Goal: Information Seeking & Learning: Learn about a topic

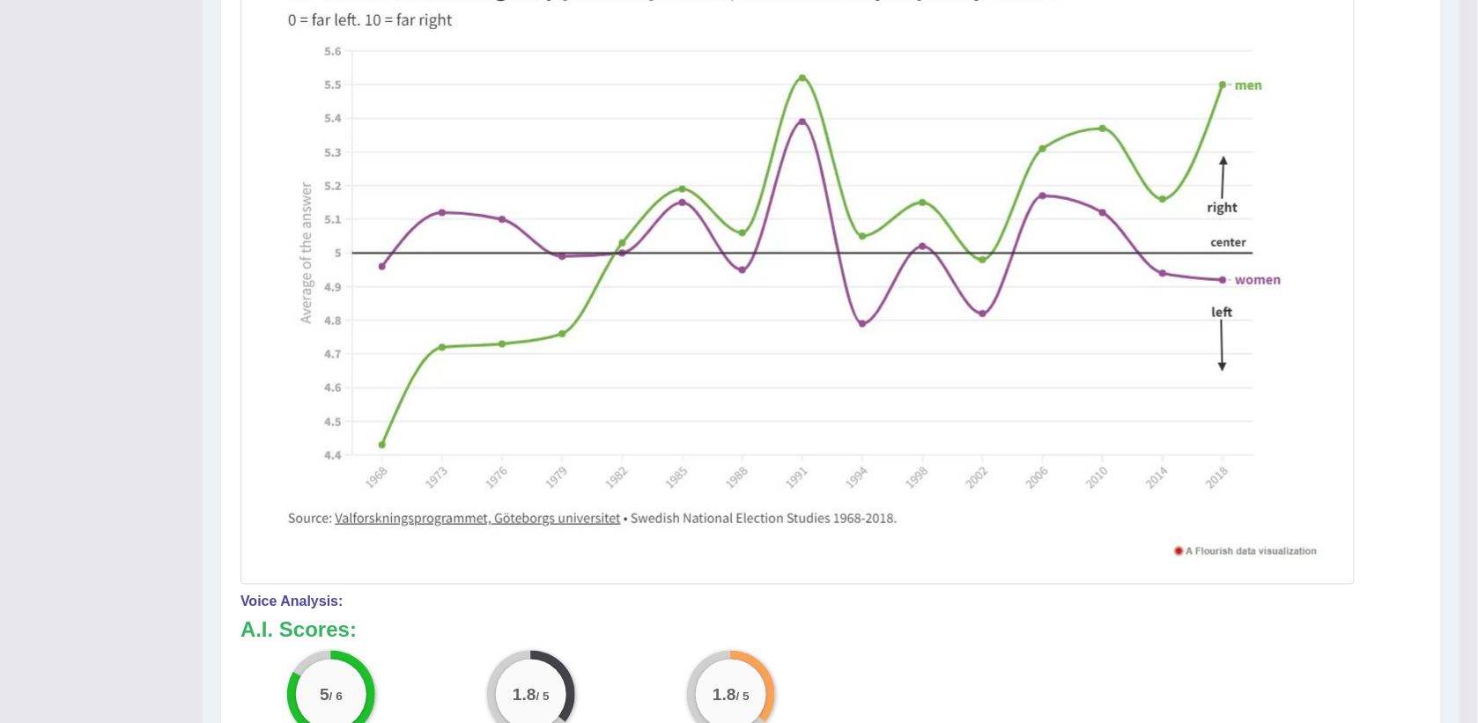
click at [1037, 547] on img at bounding box center [797, 266] width 1105 height 627
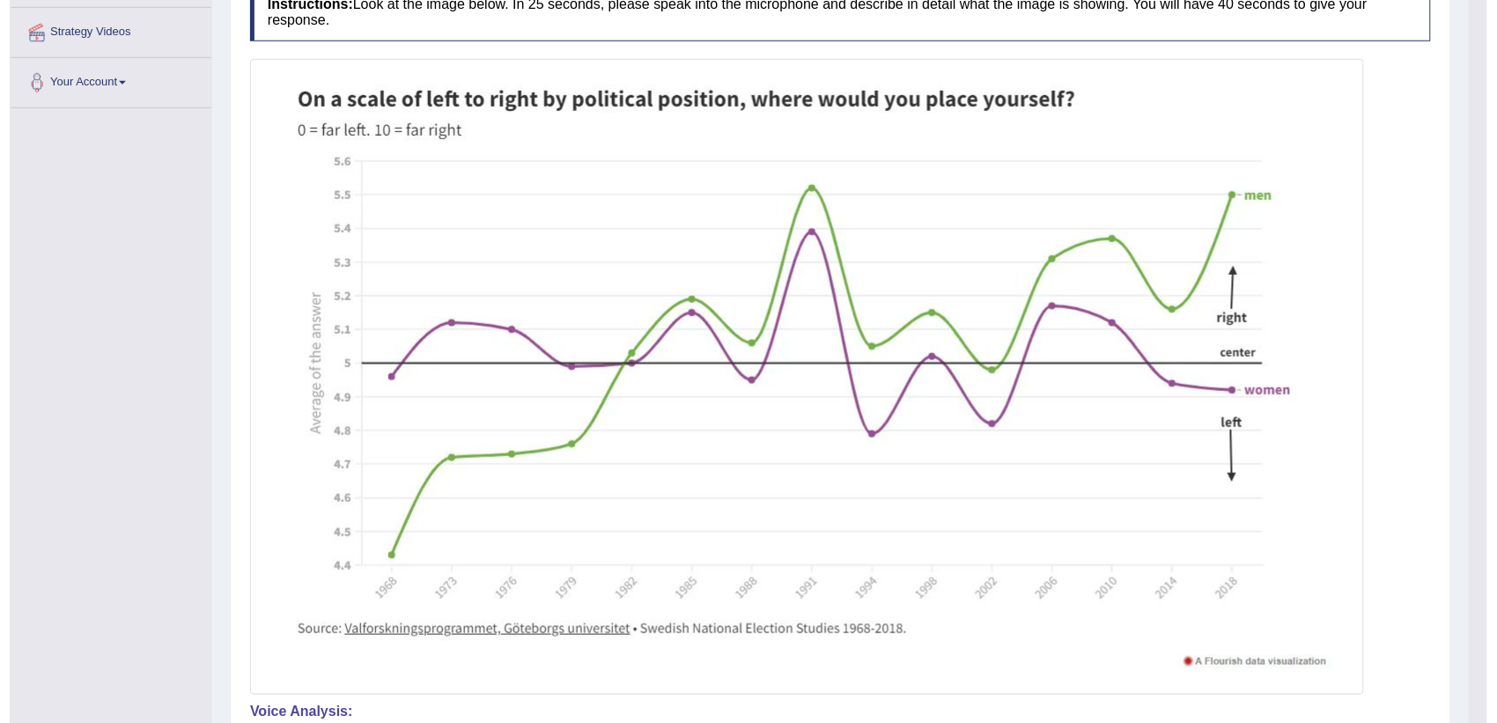
scroll to position [440, 0]
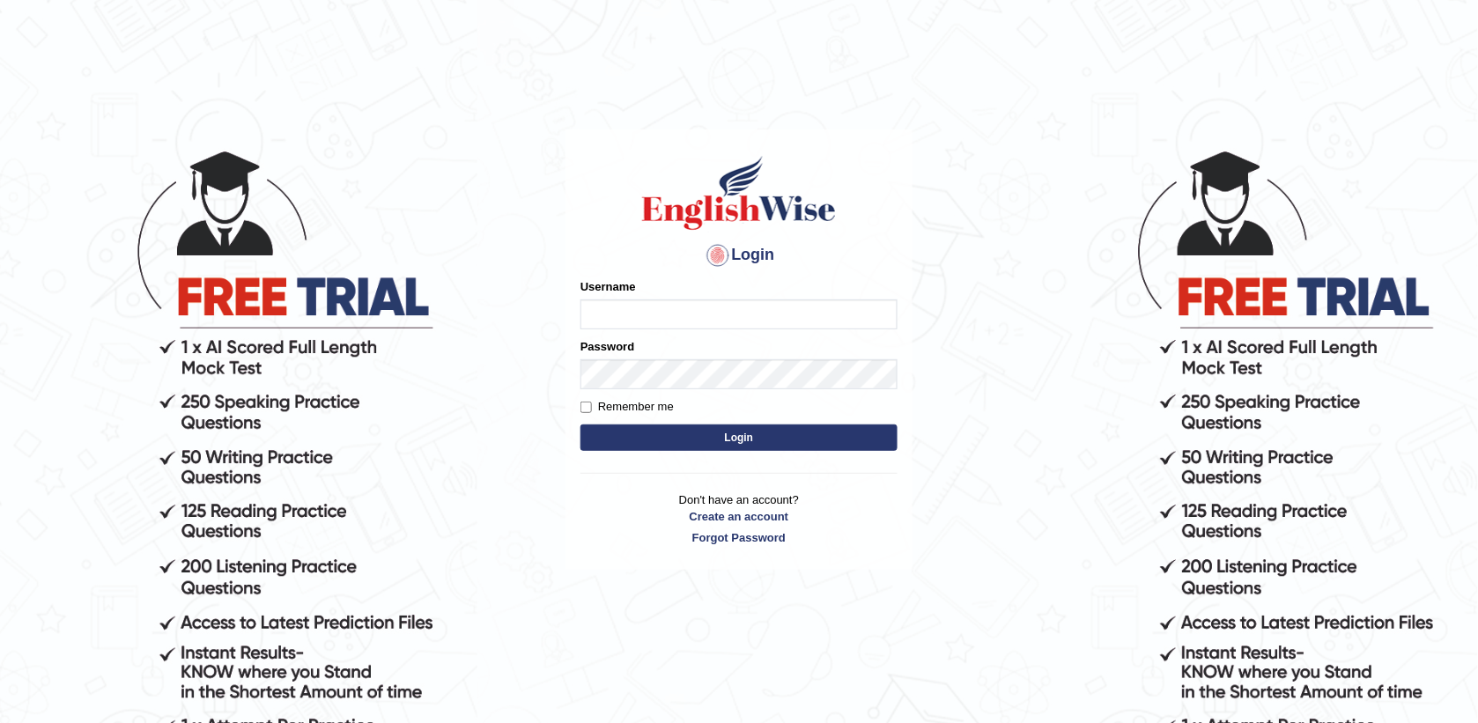
type input "sanjog1985"
click at [747, 440] on button "Login" at bounding box center [738, 437] width 317 height 26
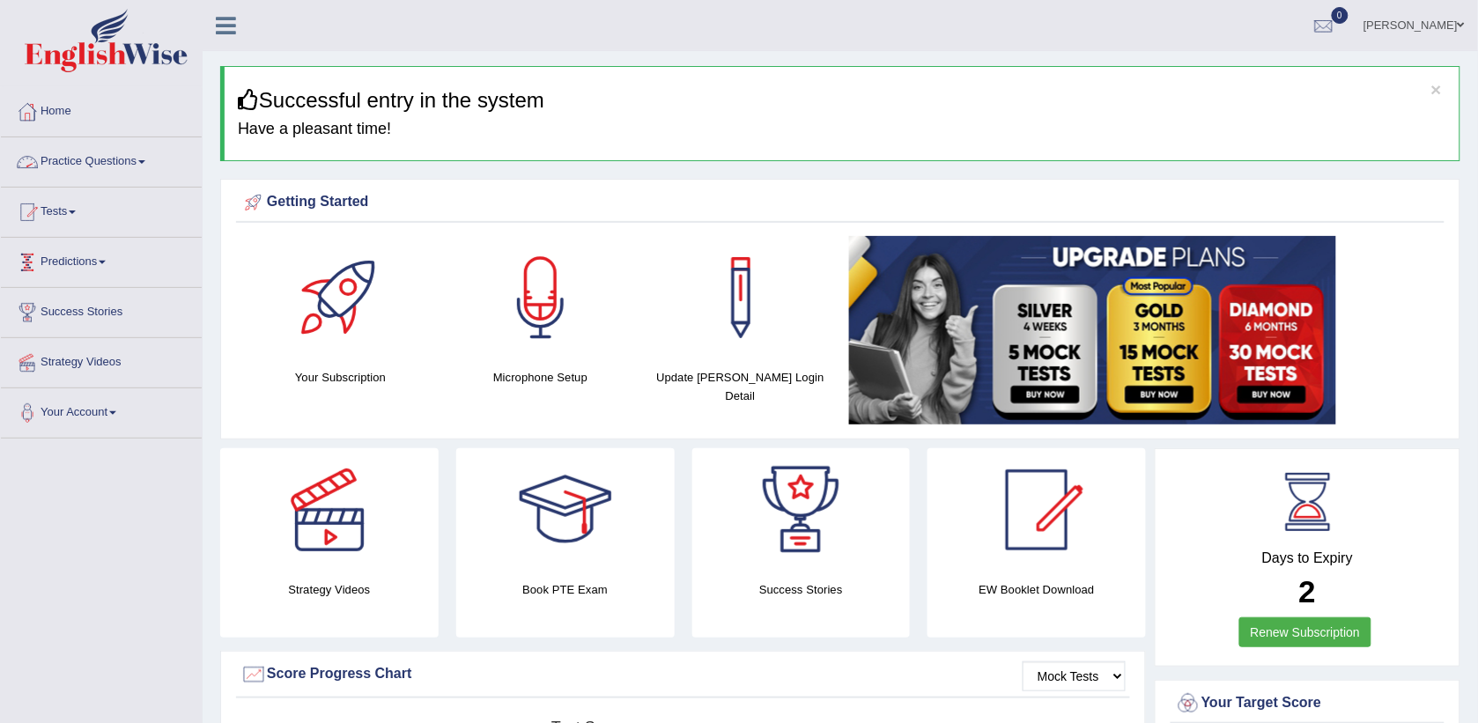
click at [132, 163] on link "Practice Questions" at bounding box center [101, 159] width 201 height 44
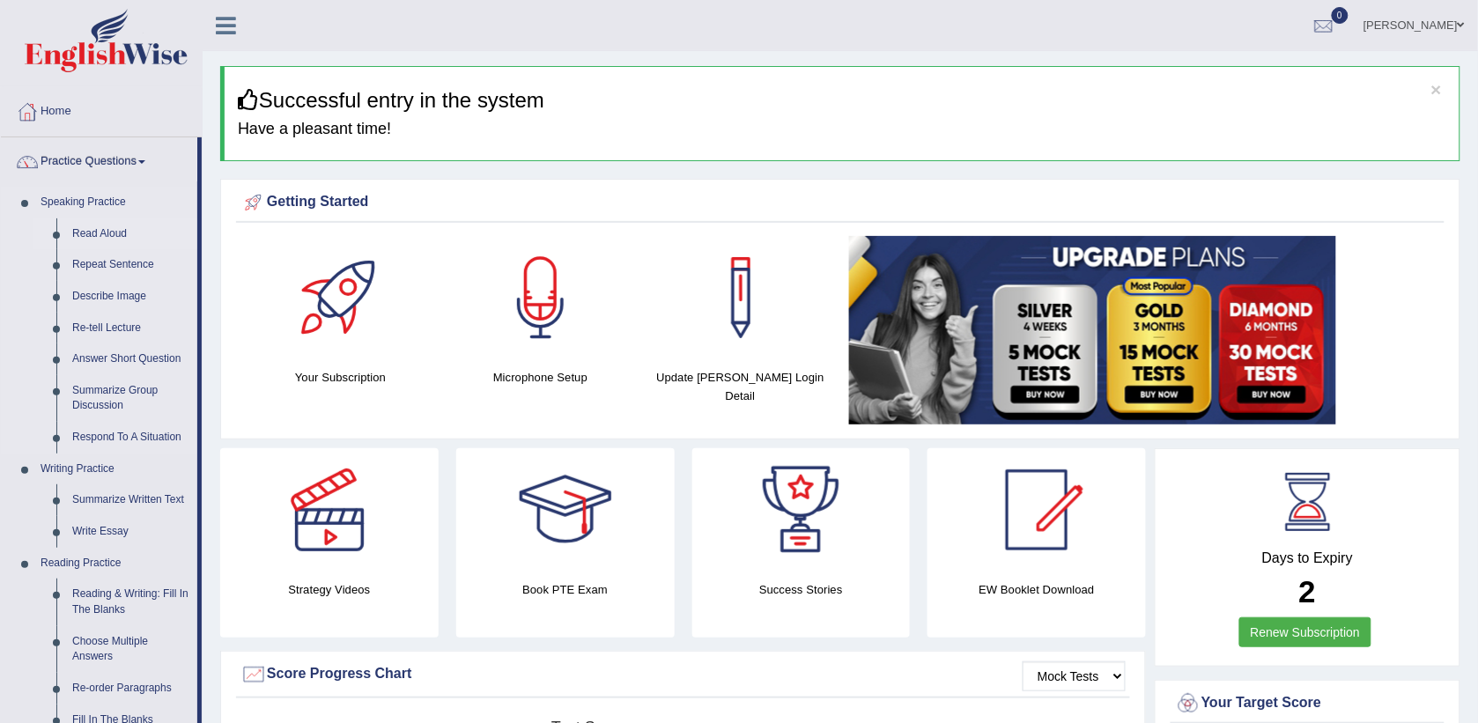
click at [112, 238] on link "Read Aloud" at bounding box center [130, 234] width 133 height 32
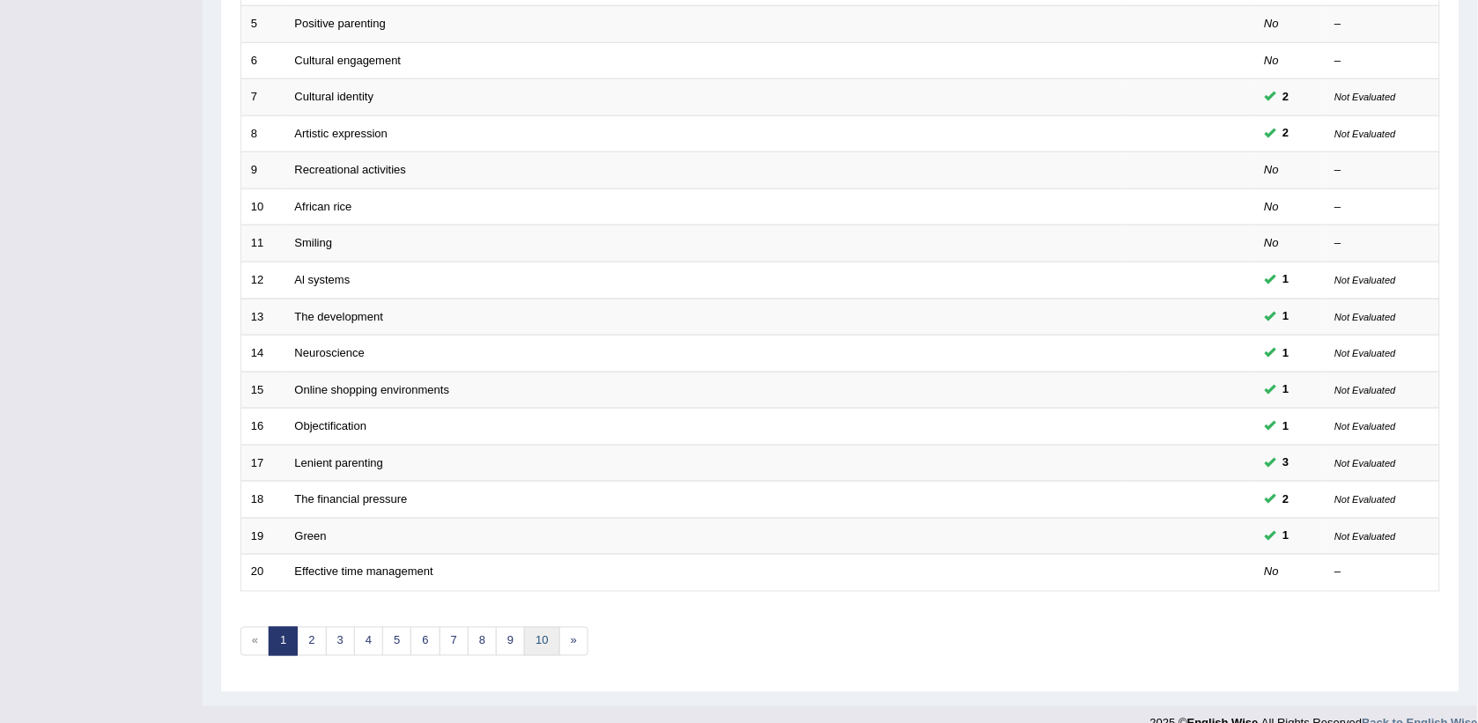
click at [539, 627] on link "10" at bounding box center [541, 641] width 35 height 29
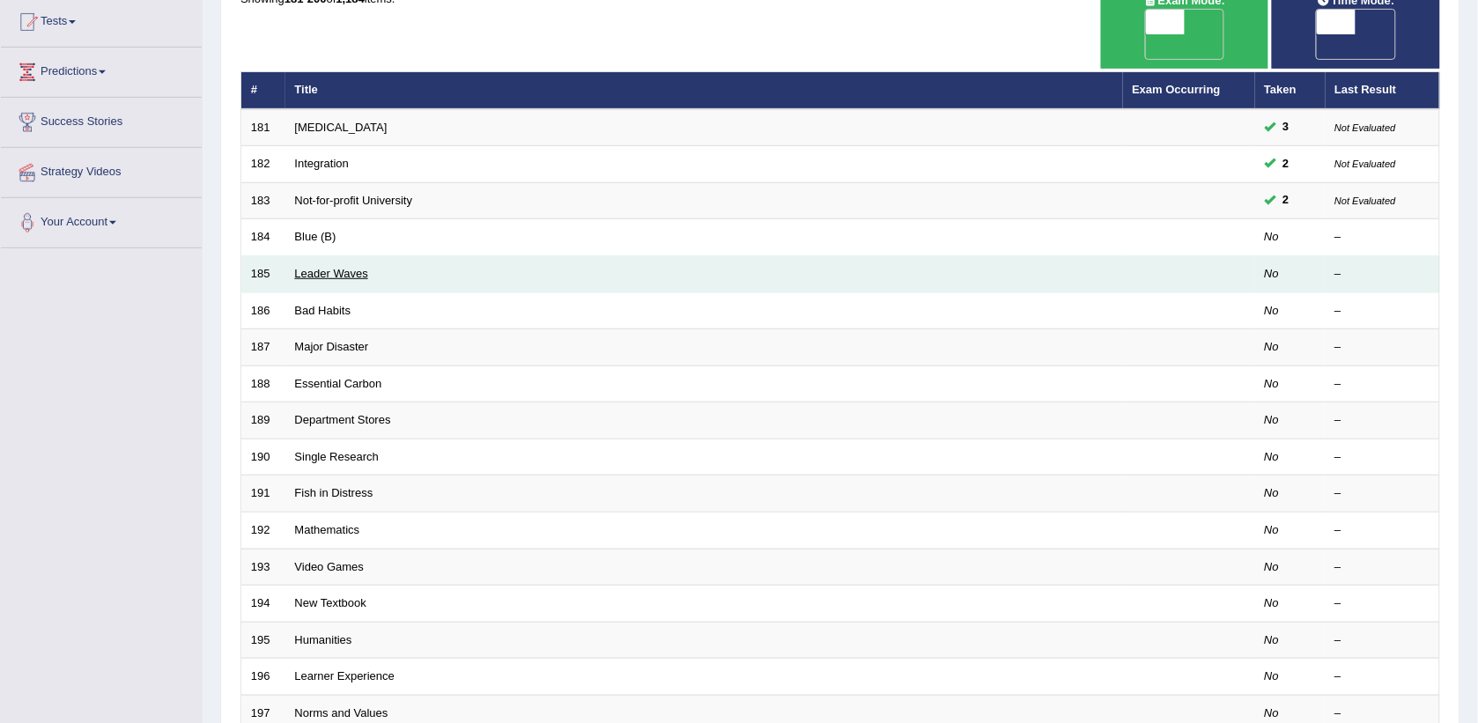
scroll to position [110, 0]
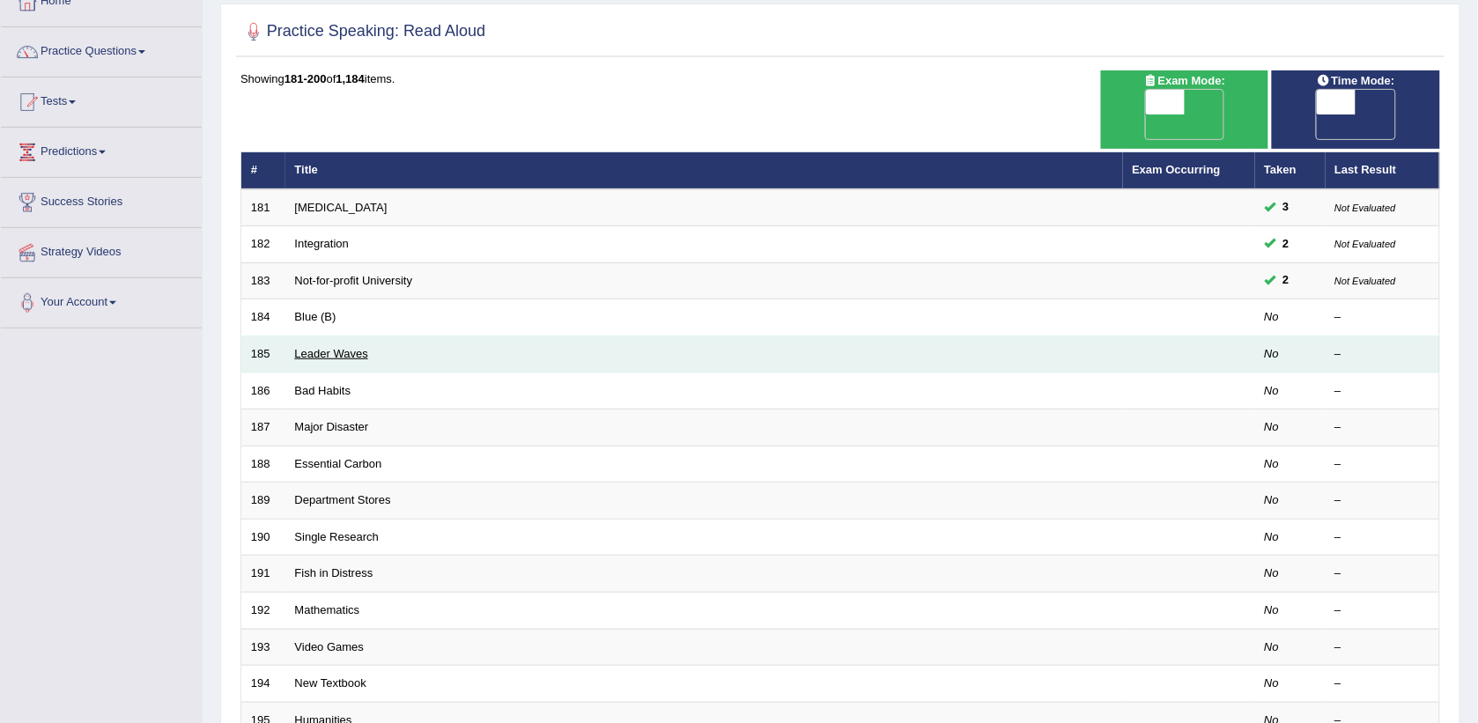
click at [313, 347] on link "Leader Waves" at bounding box center [331, 353] width 73 height 13
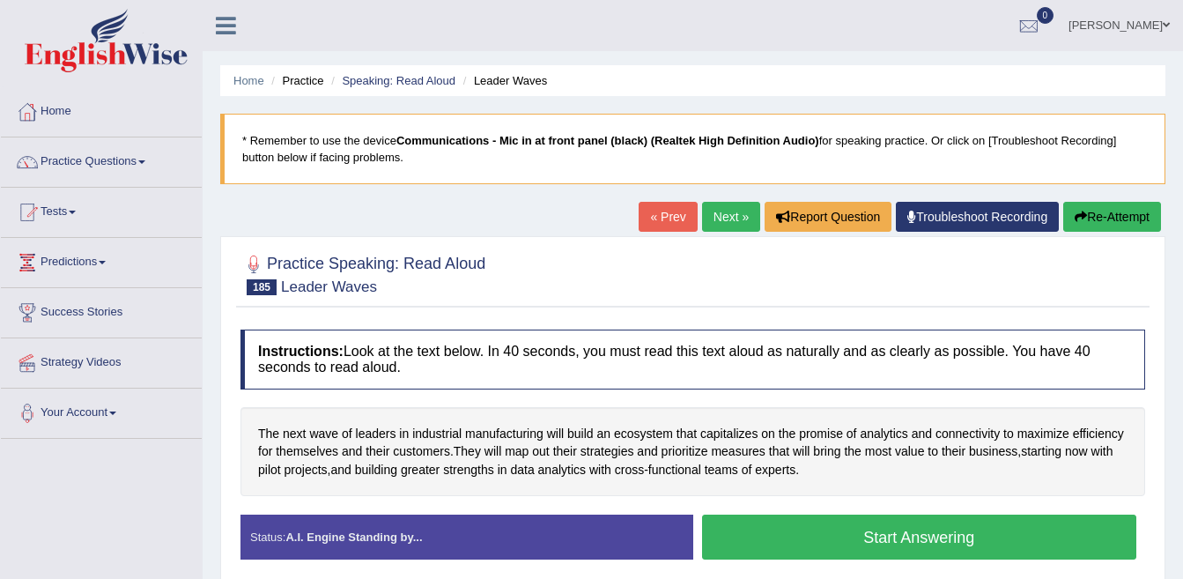
drag, startPoint x: 1282, startPoint y: 0, endPoint x: 827, endPoint y: 274, distance: 531.3
click at [827, 274] on div at bounding box center [692, 274] width 904 height 54
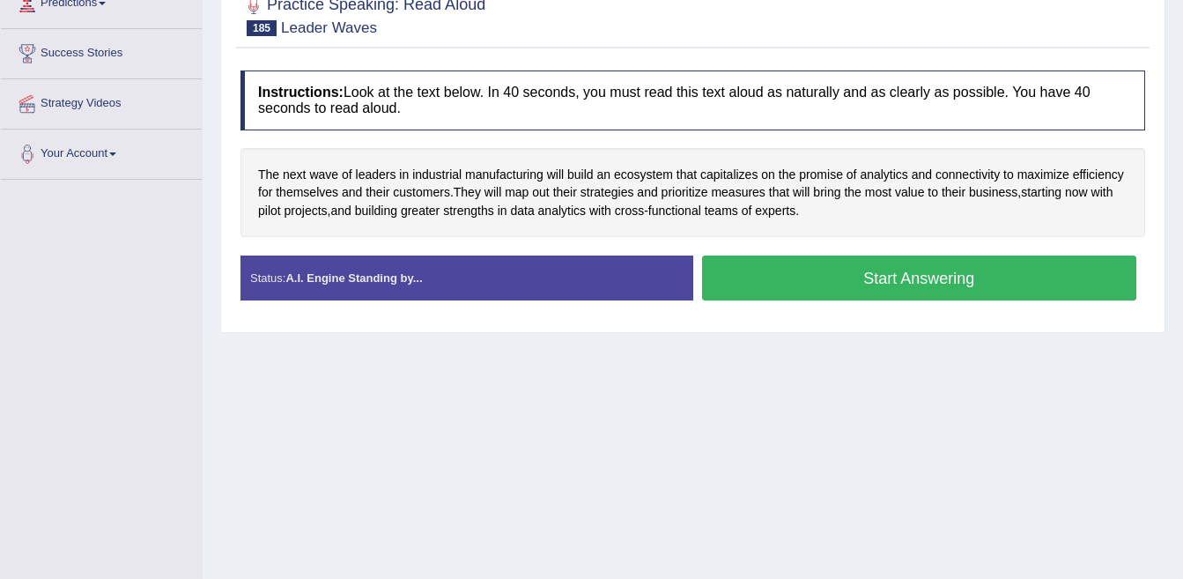
scroll to position [264, 0]
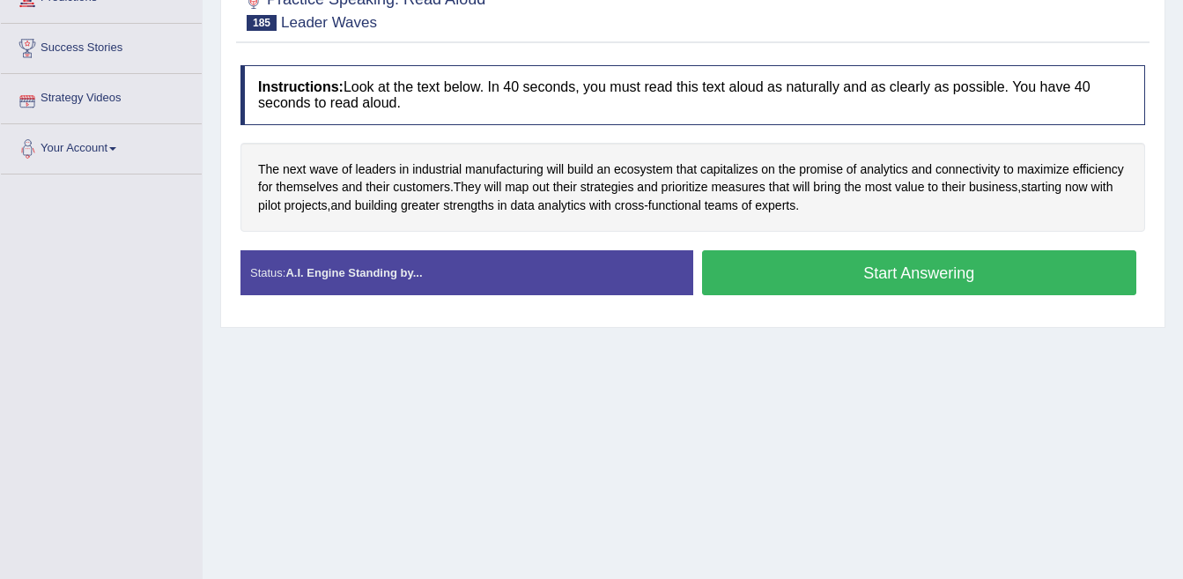
click at [785, 284] on button "Start Answering" at bounding box center [919, 272] width 435 height 45
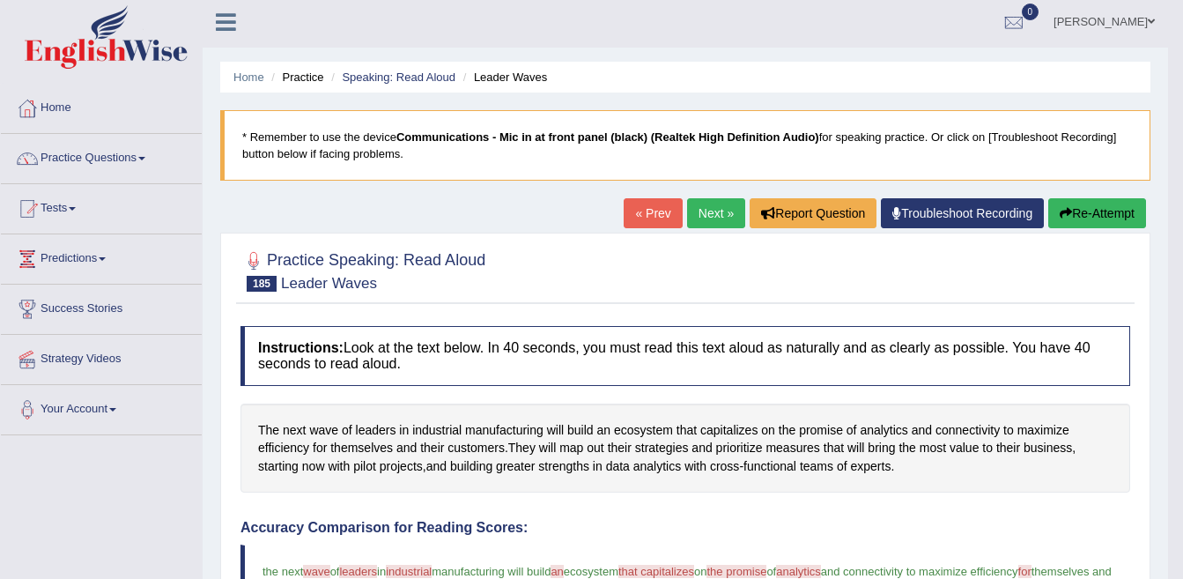
scroll to position [0, 0]
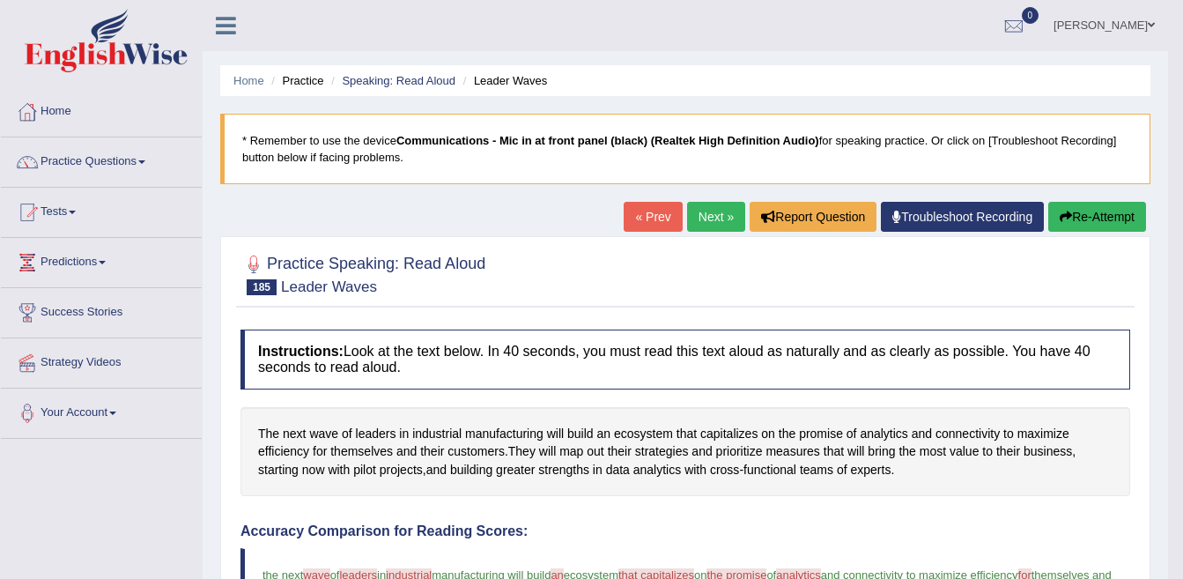
click at [630, 218] on link "« Prev" at bounding box center [652, 217] width 58 height 30
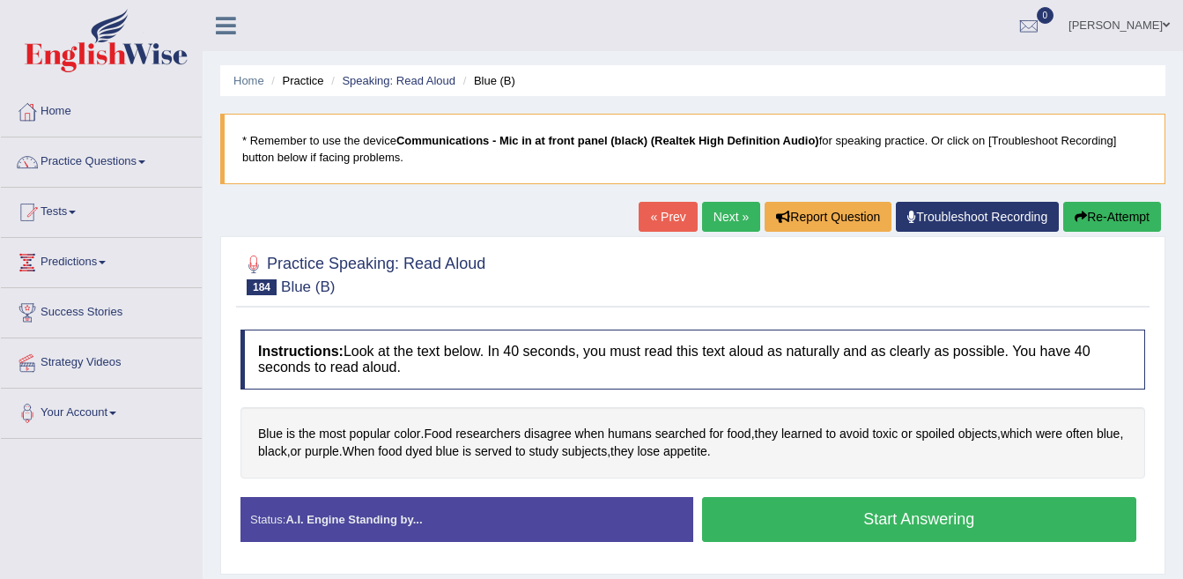
click at [945, 518] on button "Start Answering" at bounding box center [919, 519] width 435 height 45
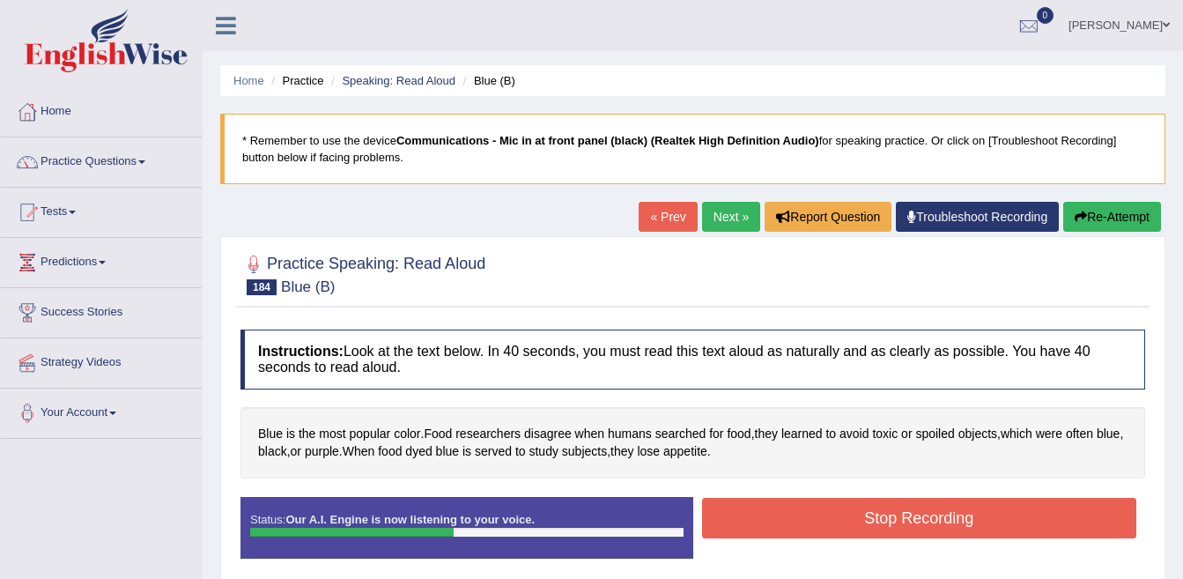
click at [868, 526] on button "Stop Recording" at bounding box center [919, 518] width 435 height 41
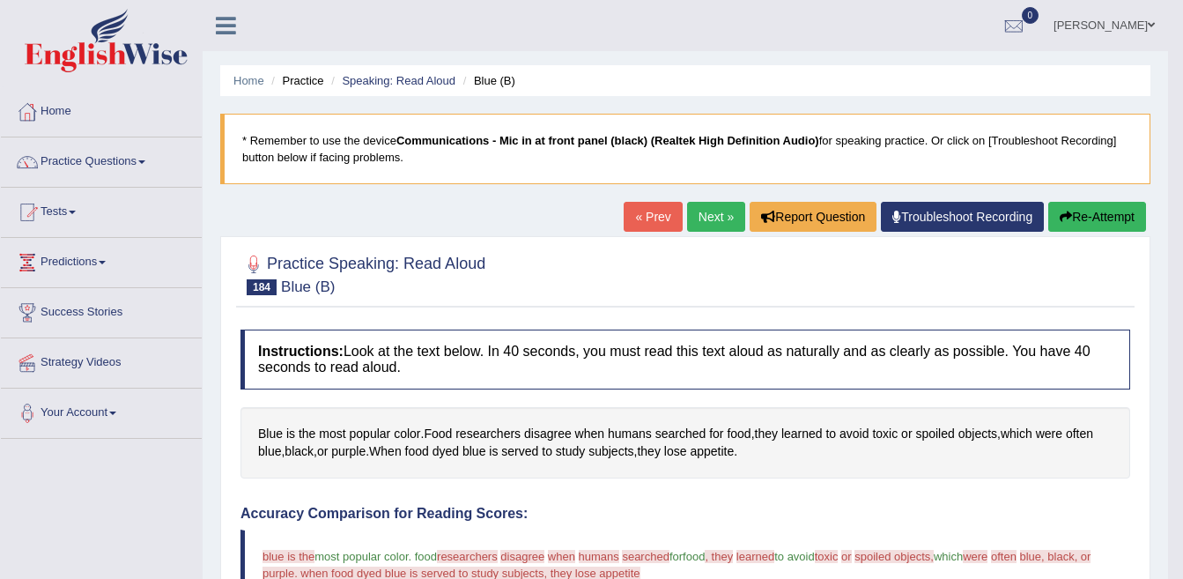
click at [649, 215] on link "« Prev" at bounding box center [652, 217] width 58 height 30
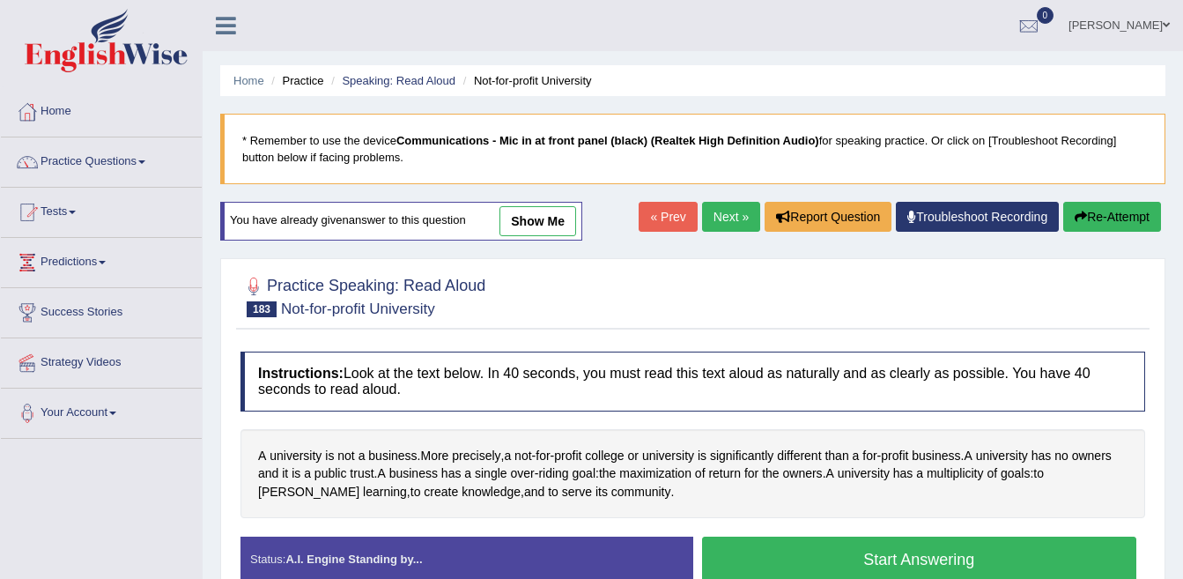
click at [726, 215] on link "Next »" at bounding box center [731, 217] width 58 height 30
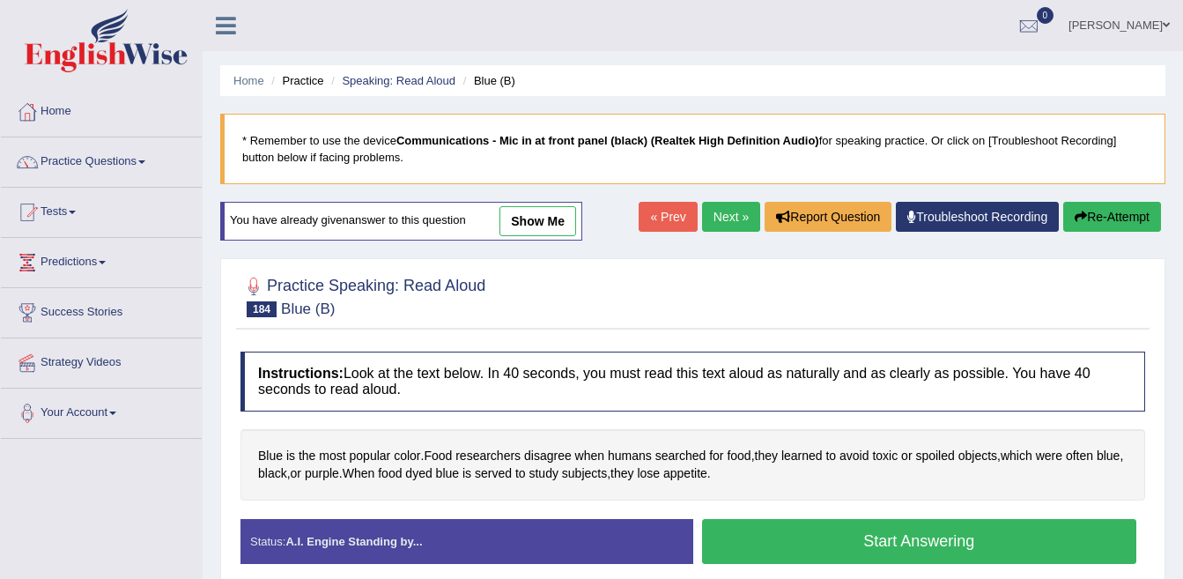
click at [798, 541] on button "Start Answering" at bounding box center [919, 541] width 435 height 45
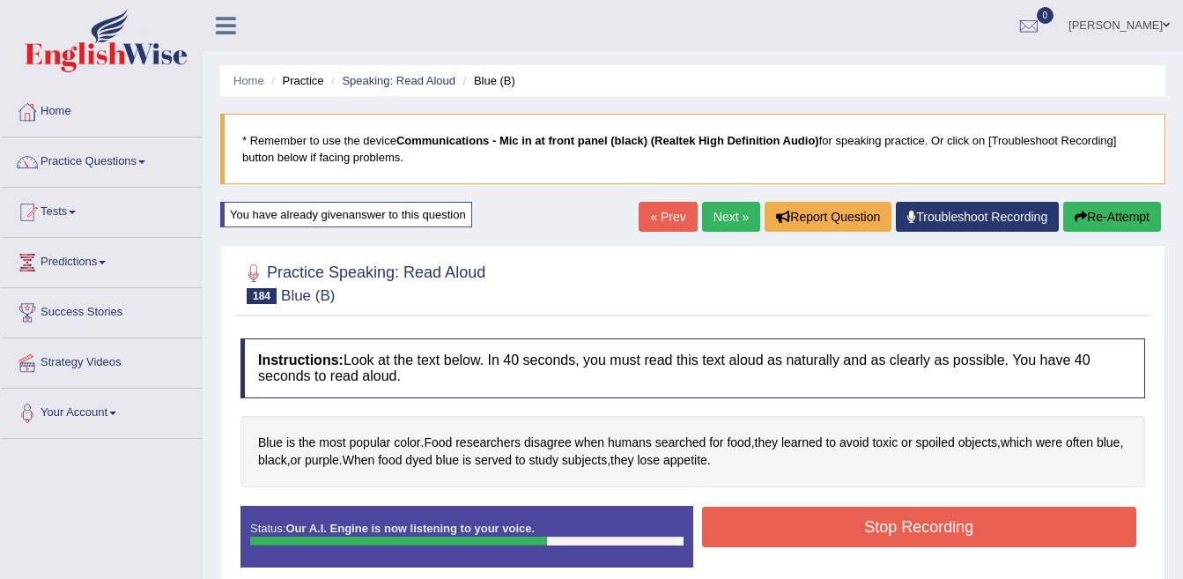
click at [813, 520] on button "Stop Recording" at bounding box center [919, 526] width 435 height 41
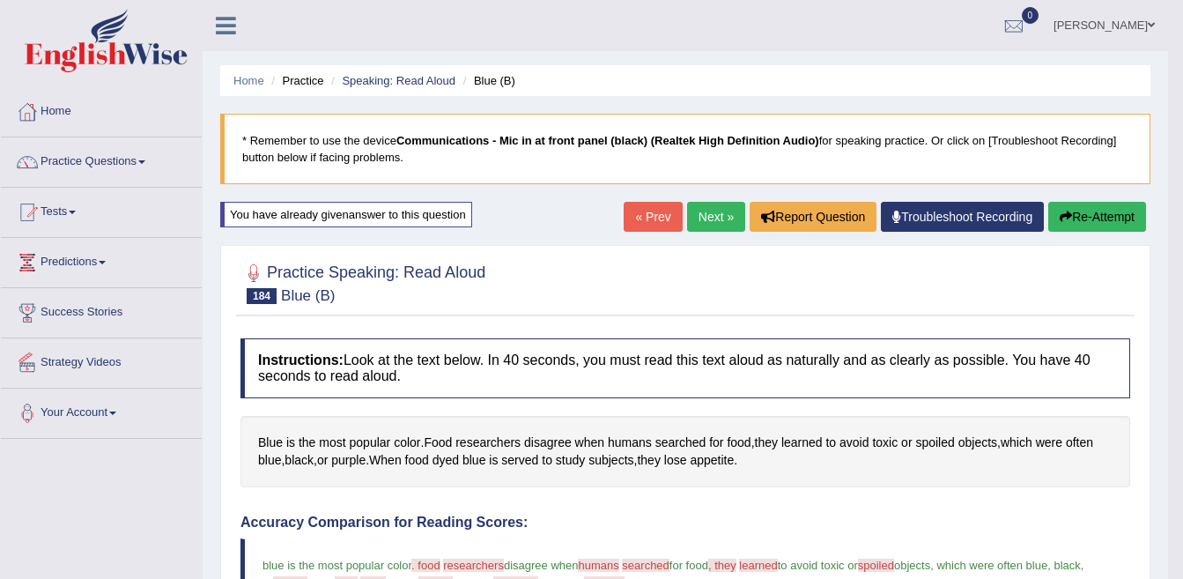
click at [703, 215] on link "Next »" at bounding box center [716, 217] width 58 height 30
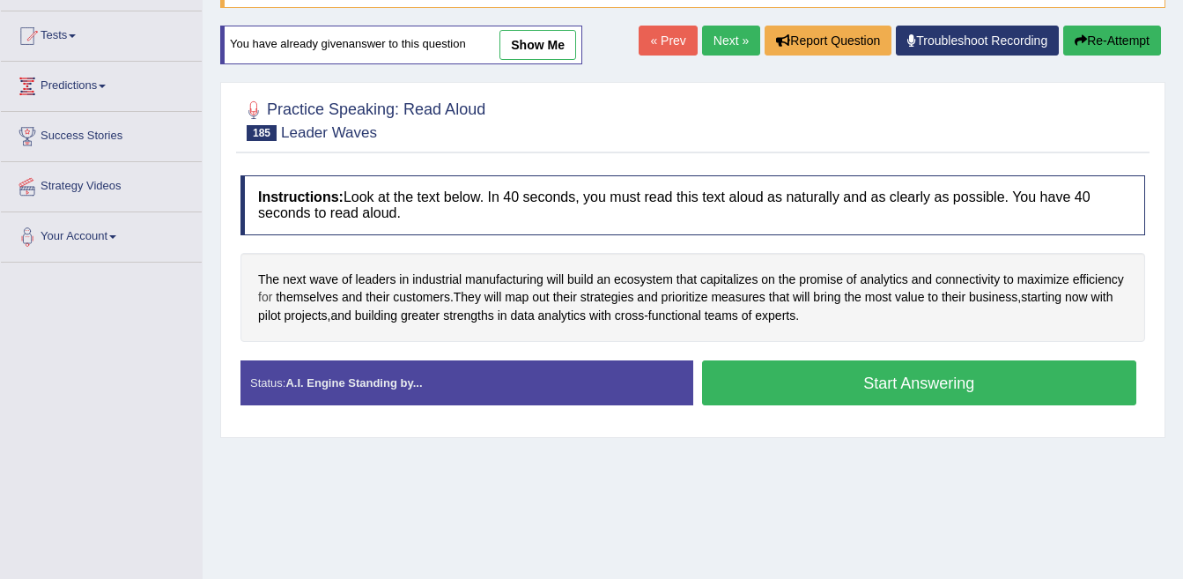
scroll to position [176, 0]
click at [829, 380] on button "Start Answering" at bounding box center [919, 382] width 435 height 45
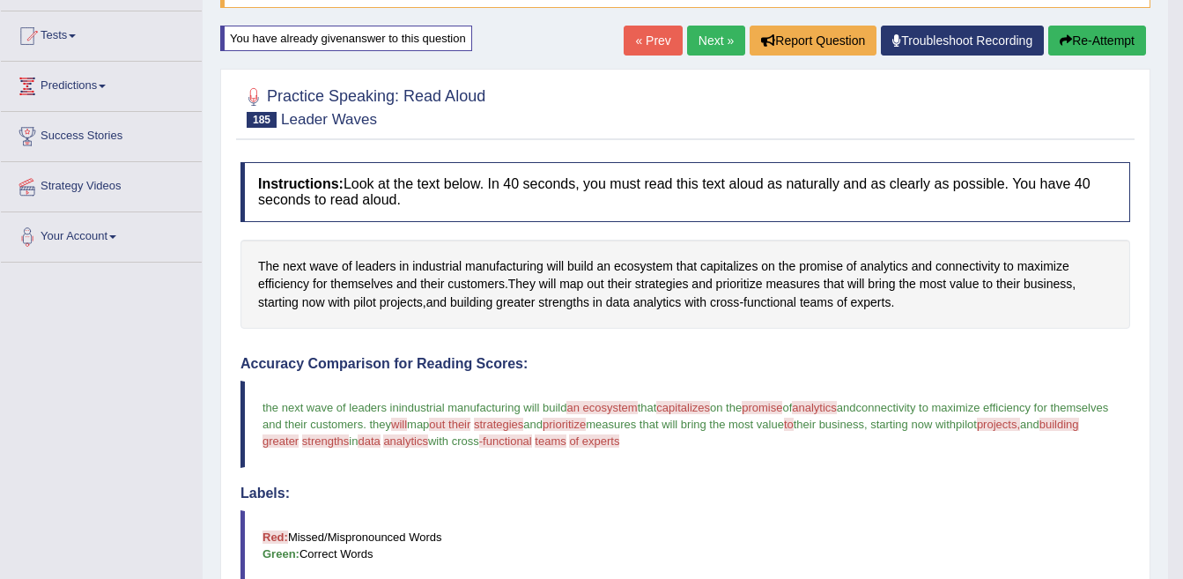
click at [689, 46] on link "Next »" at bounding box center [716, 41] width 58 height 30
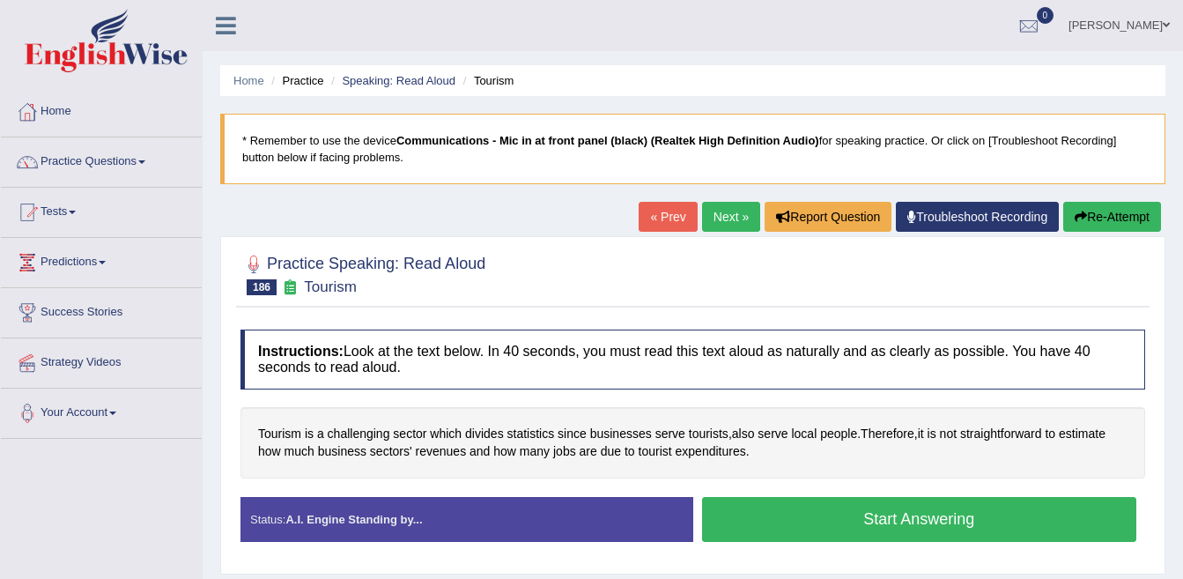
click at [786, 528] on button "Start Answering" at bounding box center [919, 519] width 435 height 45
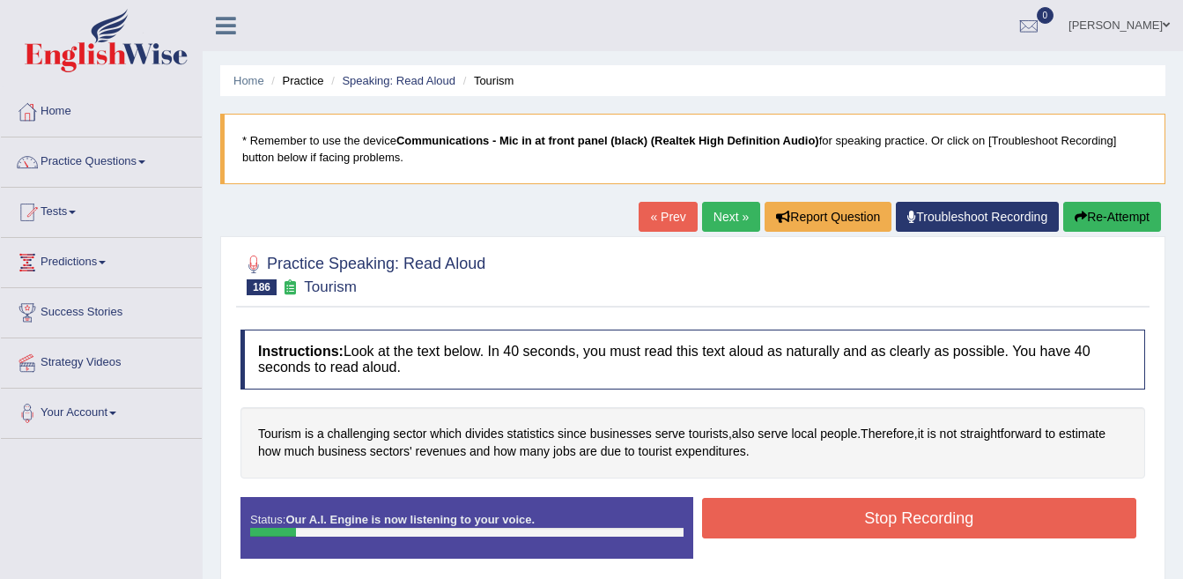
click at [794, 528] on button "Stop Recording" at bounding box center [919, 518] width 435 height 41
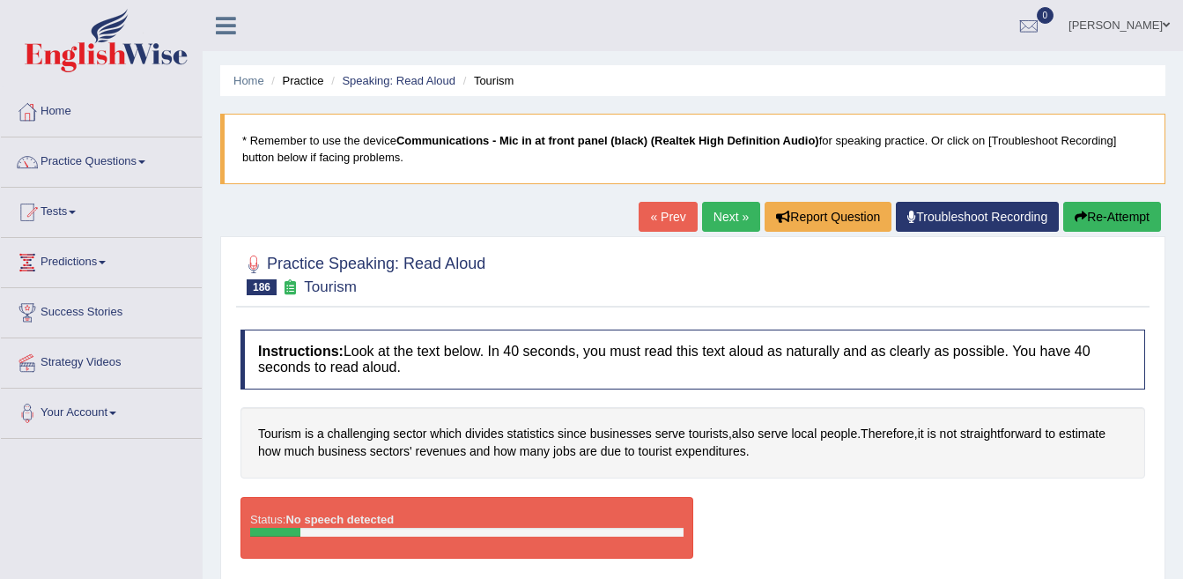
click at [650, 215] on link "« Prev" at bounding box center [667, 217] width 58 height 30
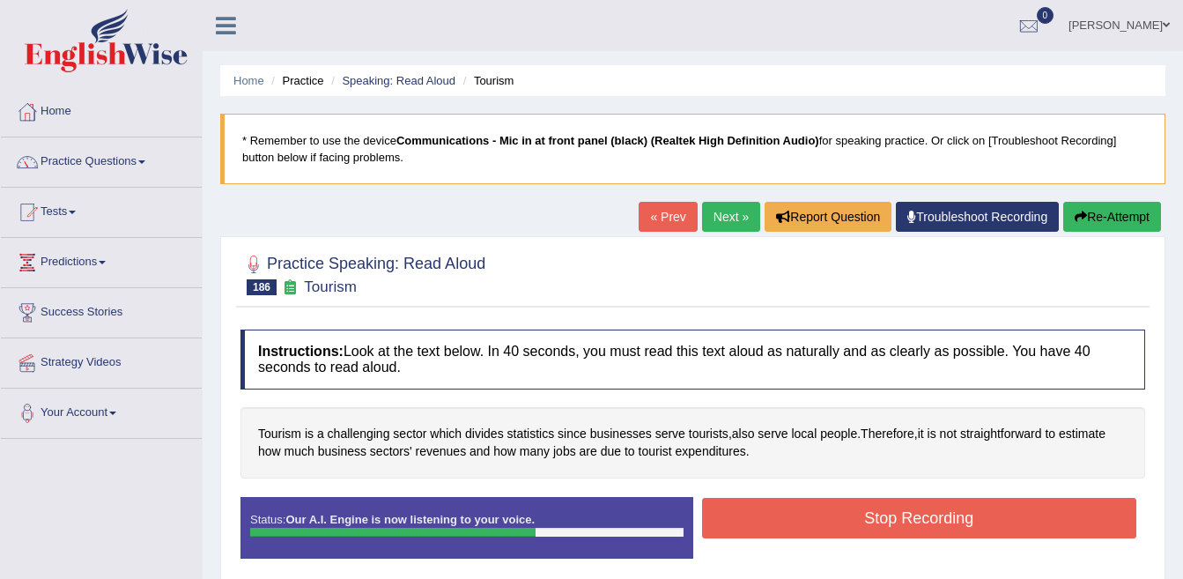
click at [765, 530] on button "Stop Recording" at bounding box center [919, 518] width 435 height 41
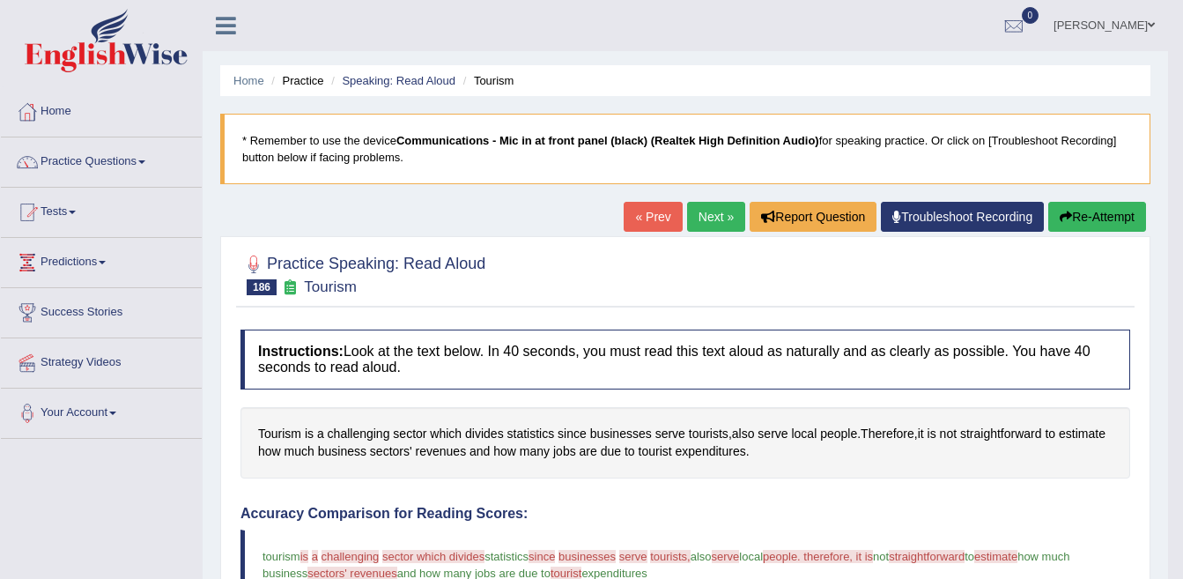
click at [645, 224] on link "« Prev" at bounding box center [652, 217] width 58 height 30
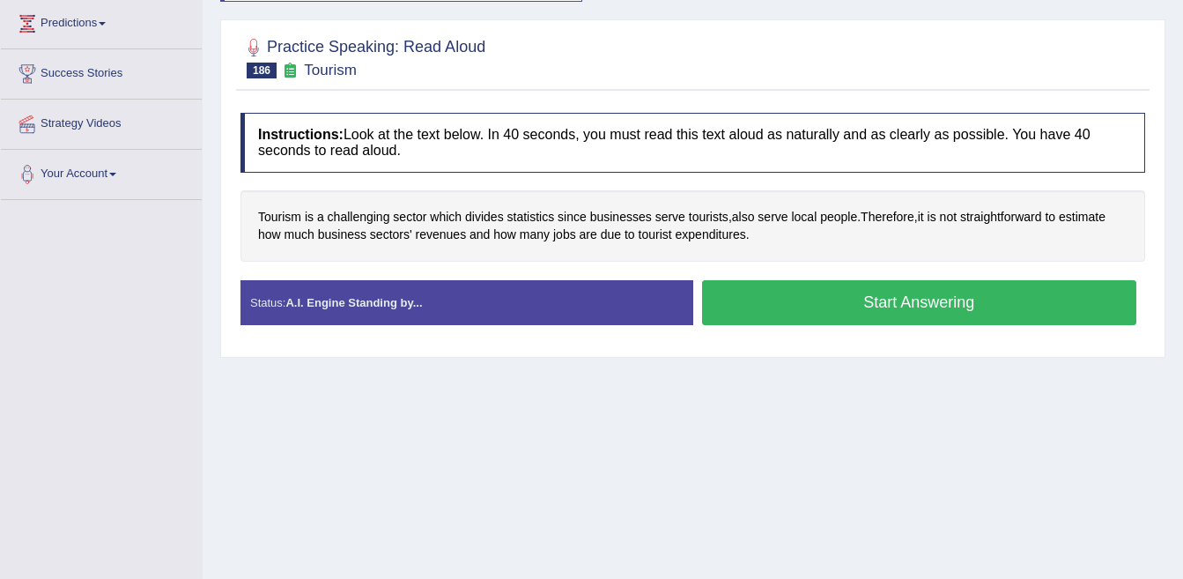
scroll to position [264, 0]
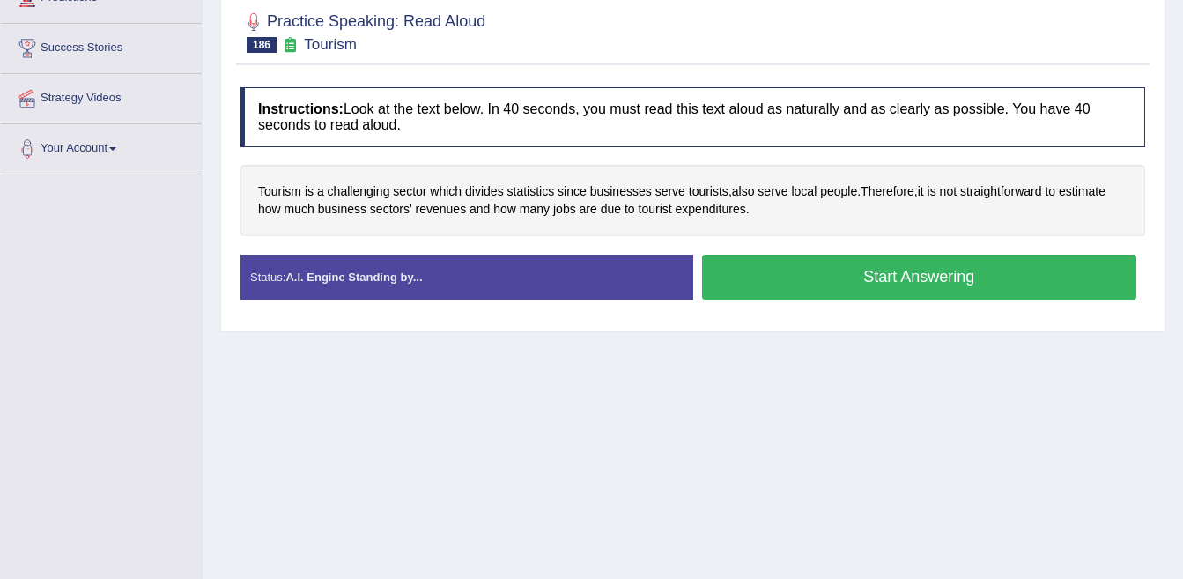
click at [866, 276] on button "Start Answering" at bounding box center [919, 276] width 435 height 45
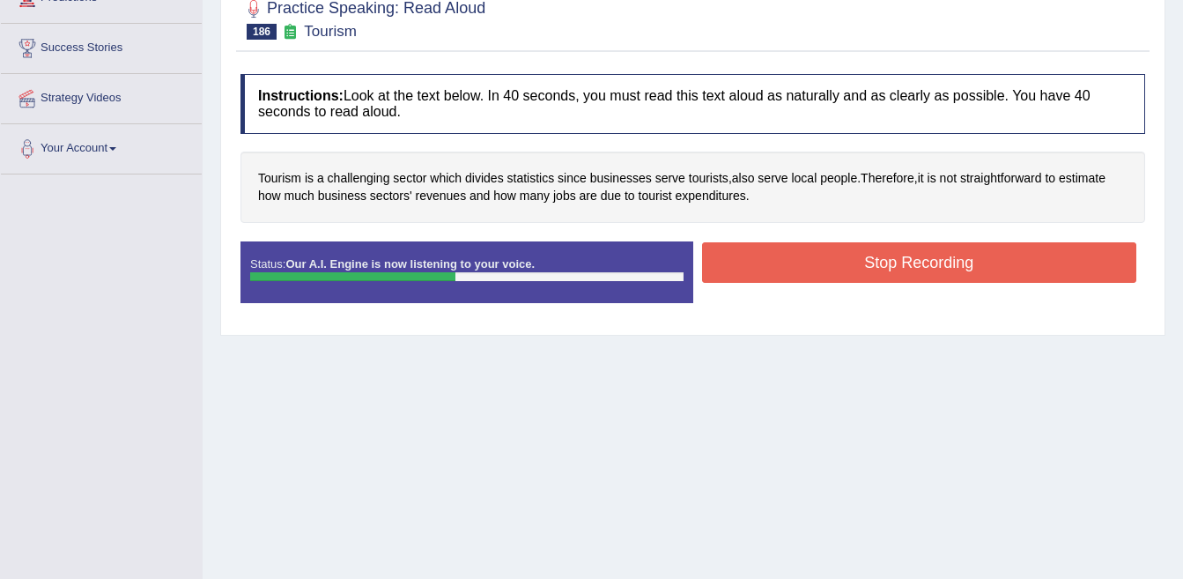
click at [802, 257] on button "Stop Recording" at bounding box center [919, 262] width 435 height 41
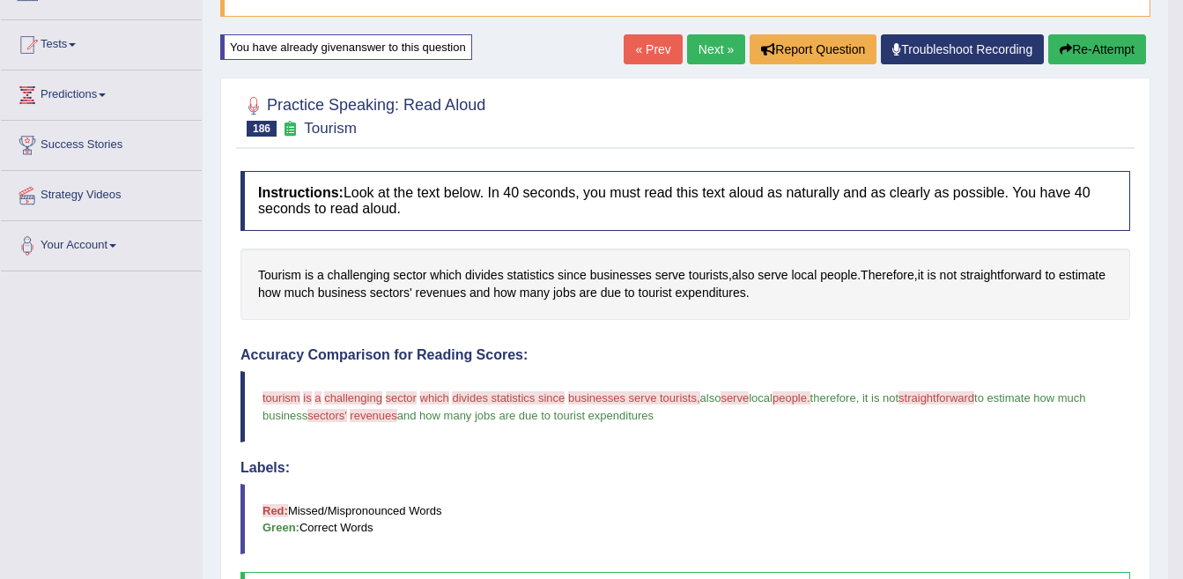
scroll to position [0, 0]
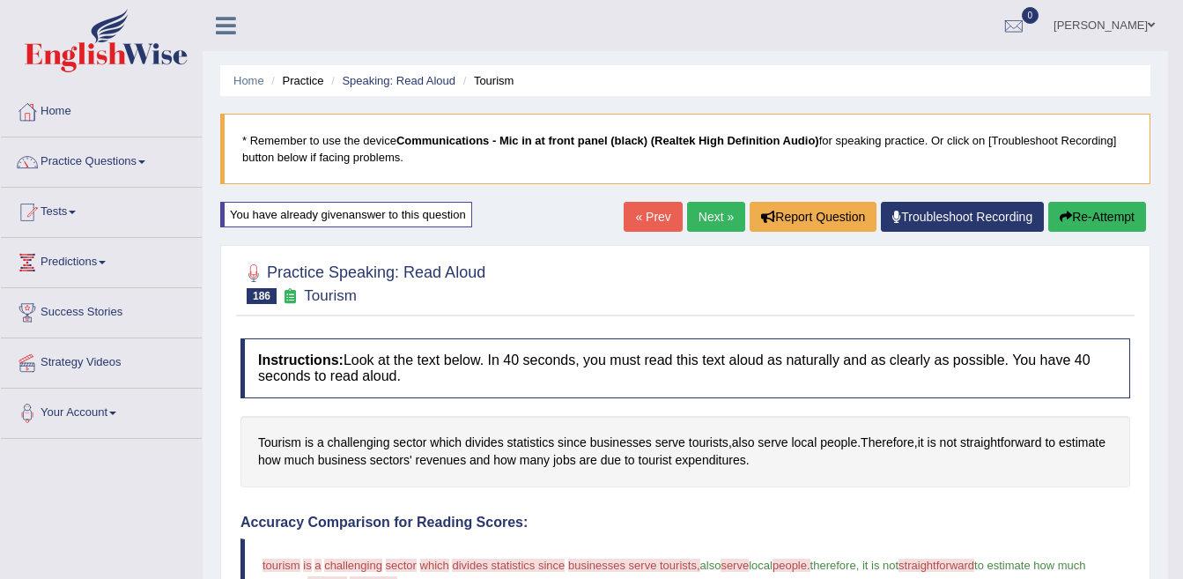
click at [688, 215] on link "Next »" at bounding box center [716, 217] width 58 height 30
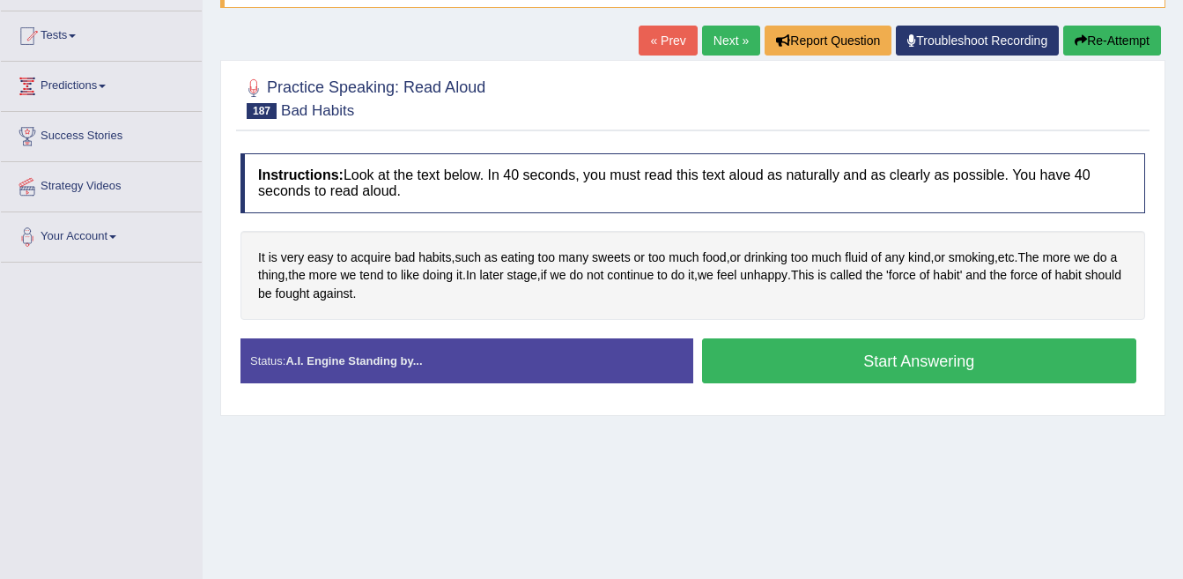
click at [656, 46] on link "« Prev" at bounding box center [667, 41] width 58 height 30
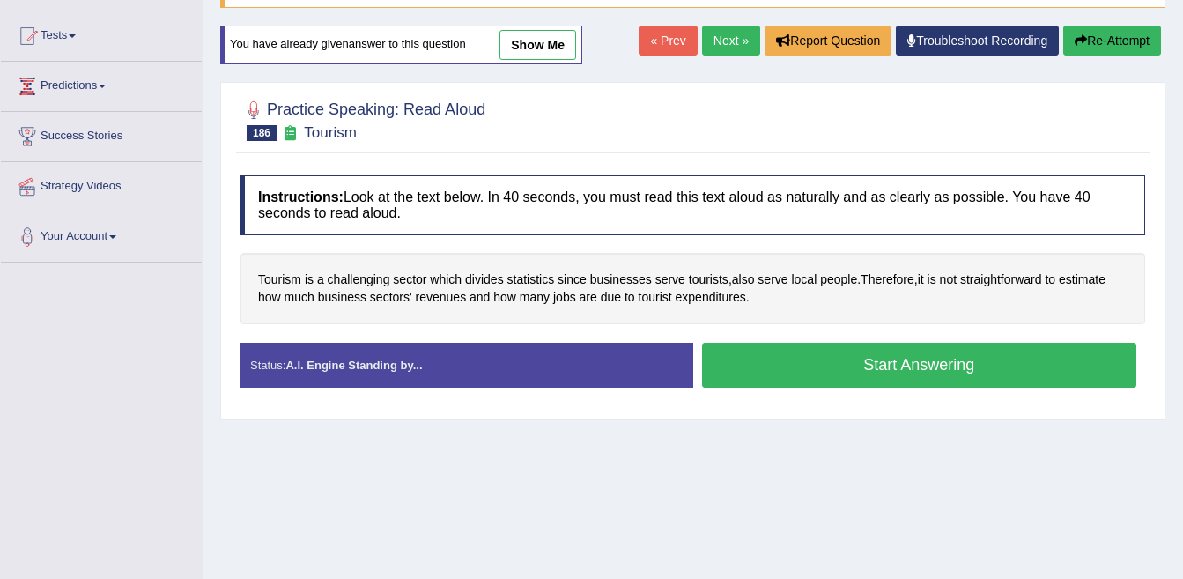
click at [827, 366] on button "Start Answering" at bounding box center [919, 365] width 435 height 45
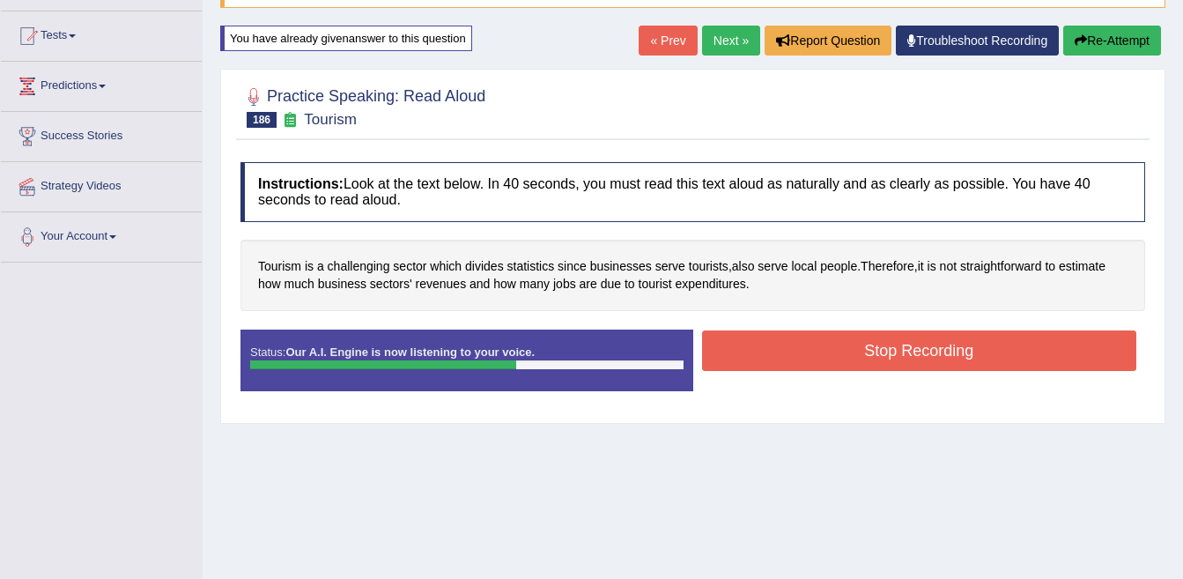
click at [800, 361] on button "Stop Recording" at bounding box center [919, 350] width 435 height 41
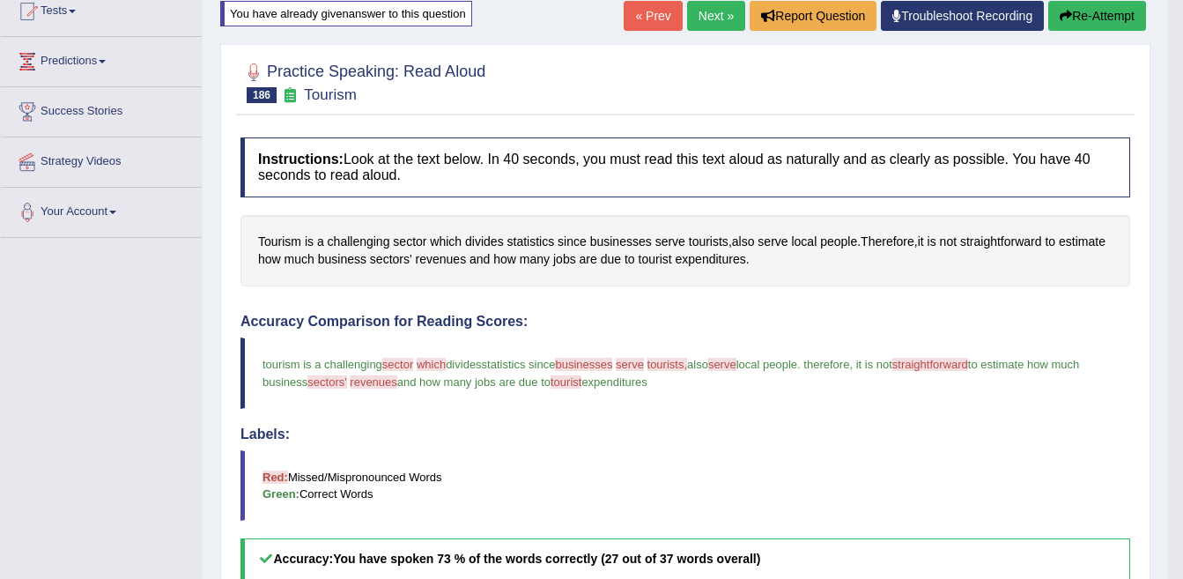
scroll to position [88, 0]
